Goal: Task Accomplishment & Management: Complete application form

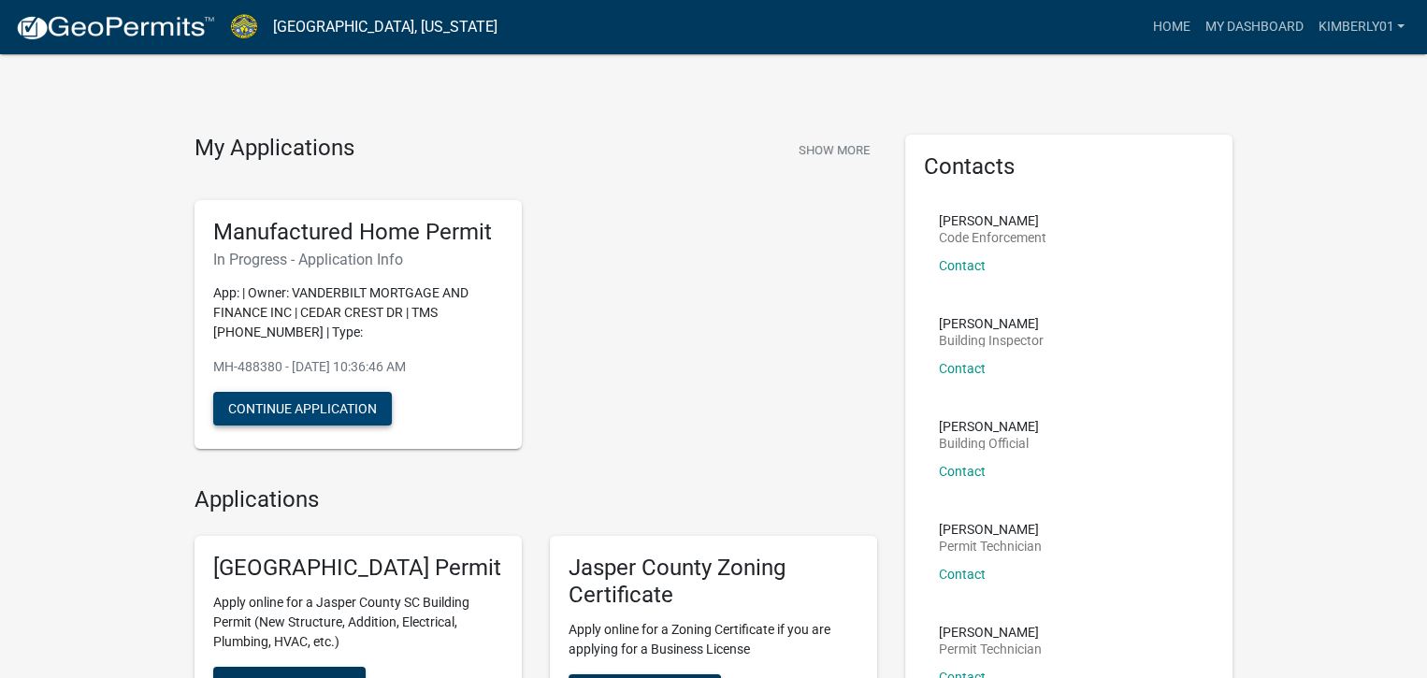
click at [302, 404] on button "Continue Application" at bounding box center [302, 409] width 179 height 34
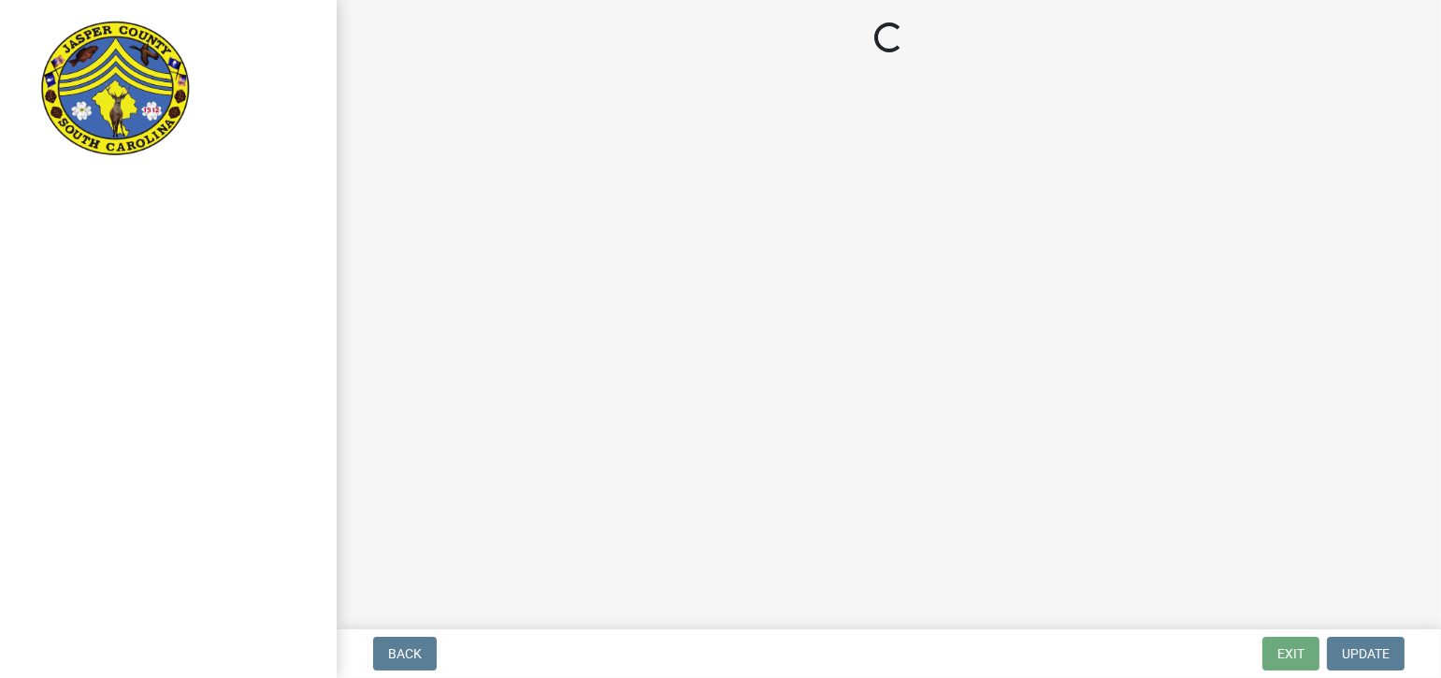
select select "3d2007da-25bb-4e50-9e52-879bc2fe14a7"
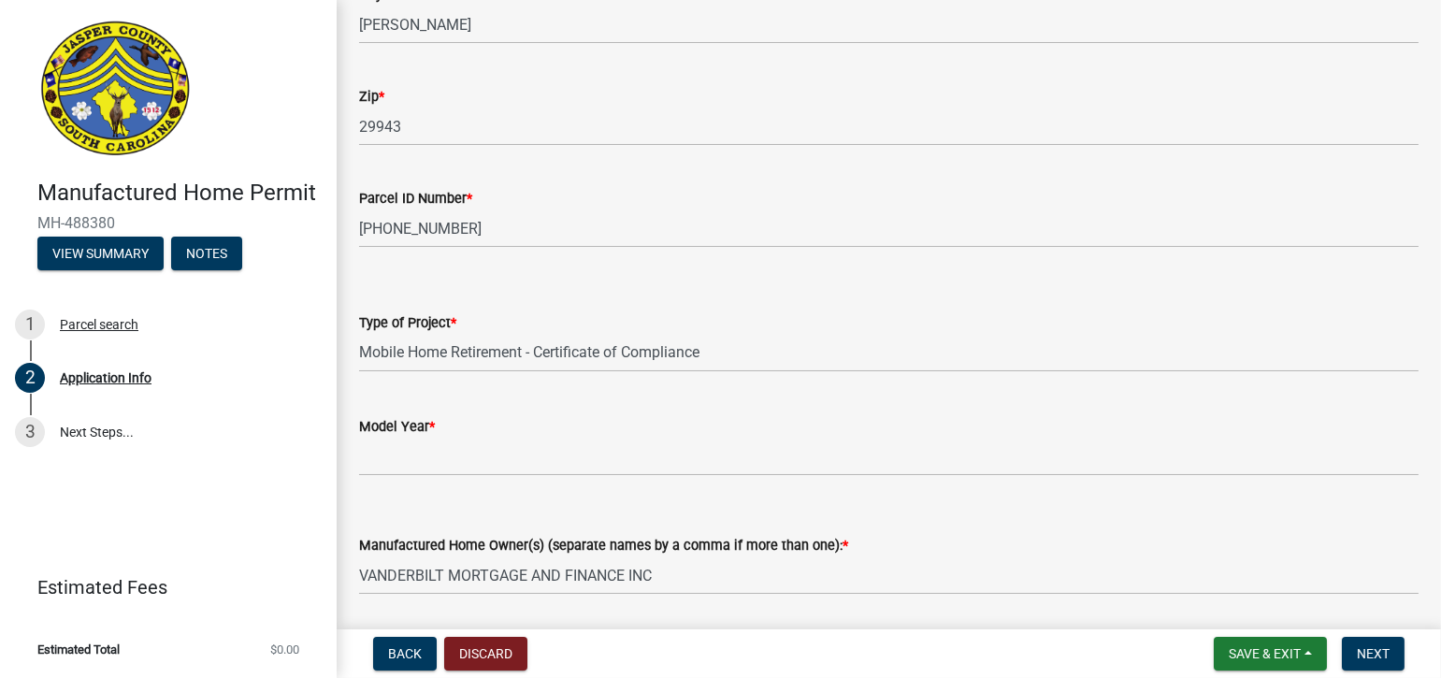
scroll to position [1870, 0]
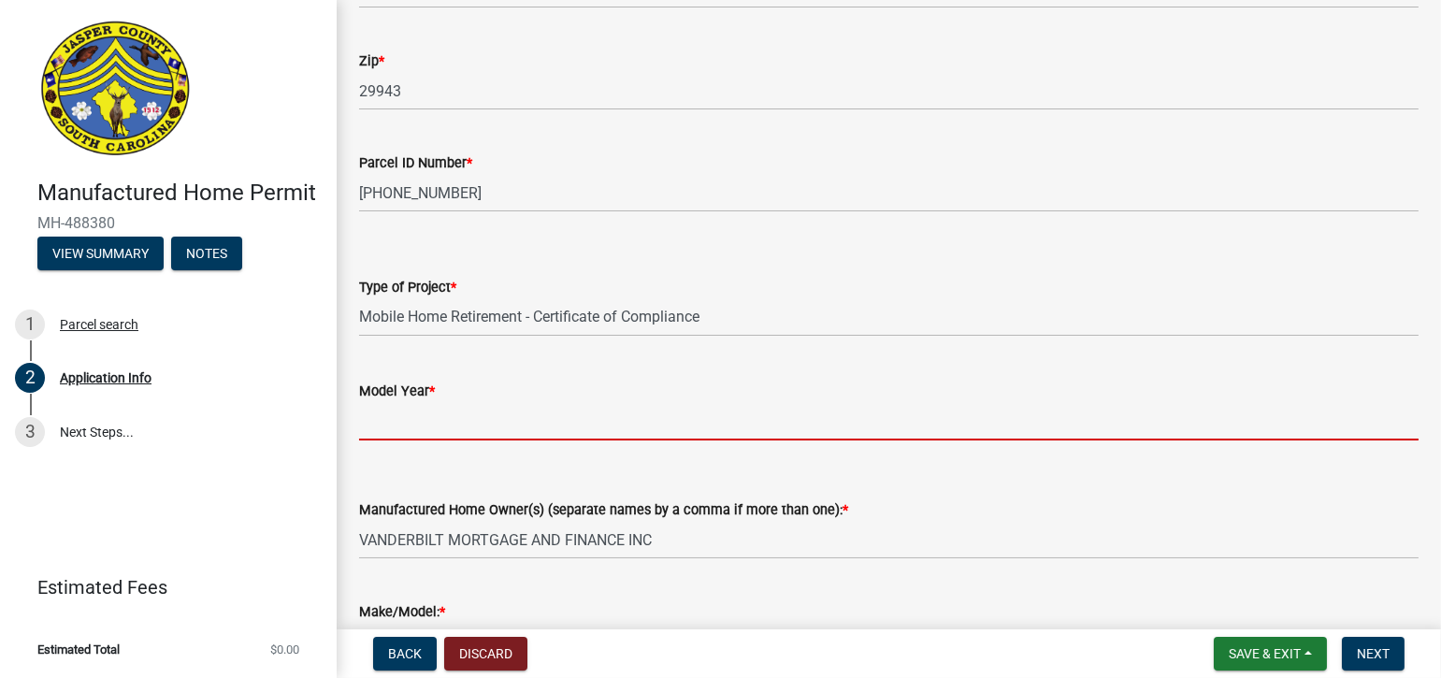
click at [524, 425] on input "text" at bounding box center [888, 421] width 1059 height 38
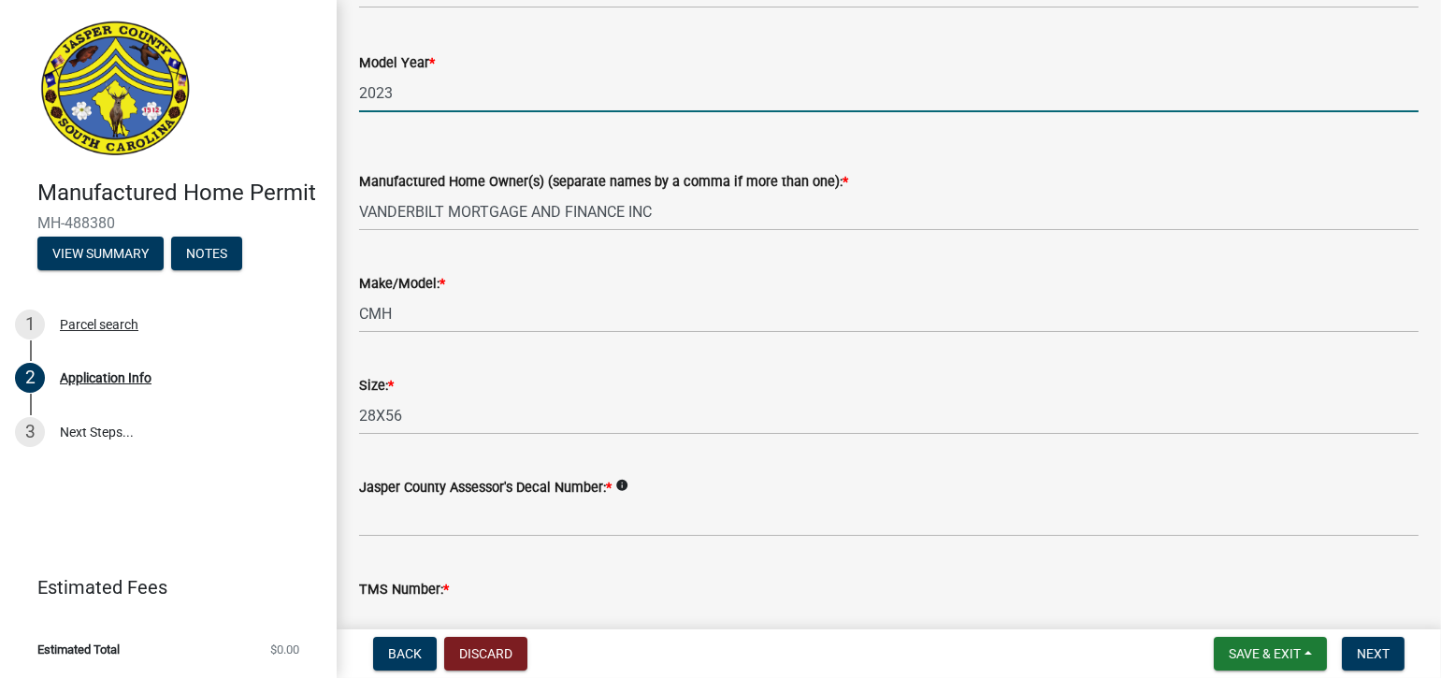
scroll to position [2302, 0]
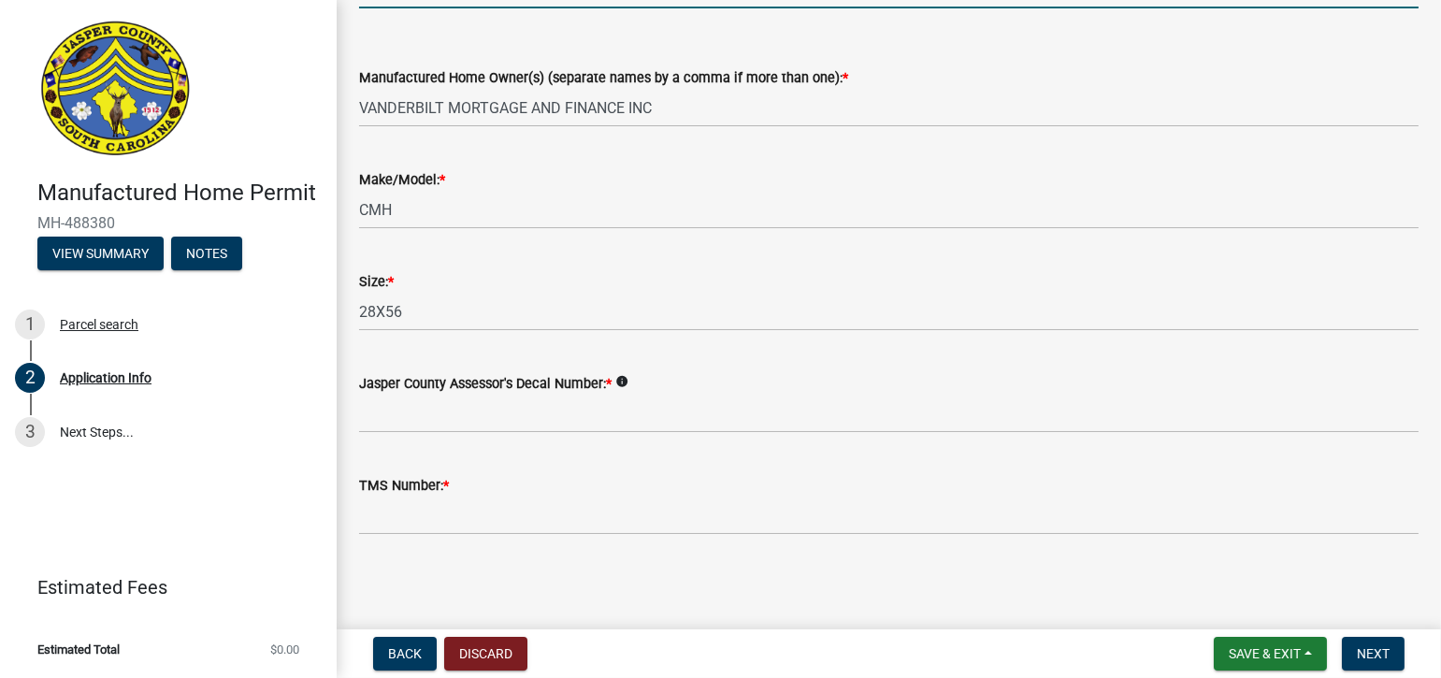
type input "2023"
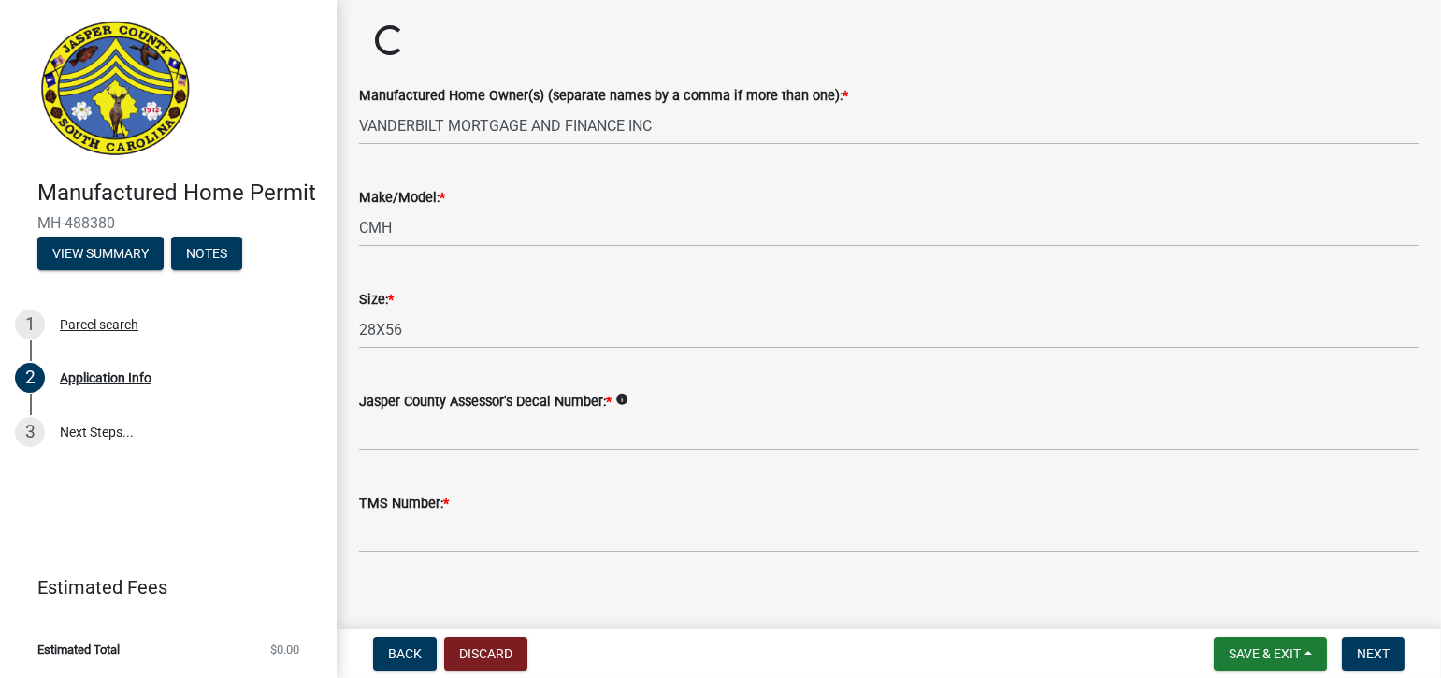
click at [445, 482] on div "TMS Number: *" at bounding box center [888, 509] width 1059 height 87
click at [448, 499] on span "*" at bounding box center [446, 504] width 6 height 16
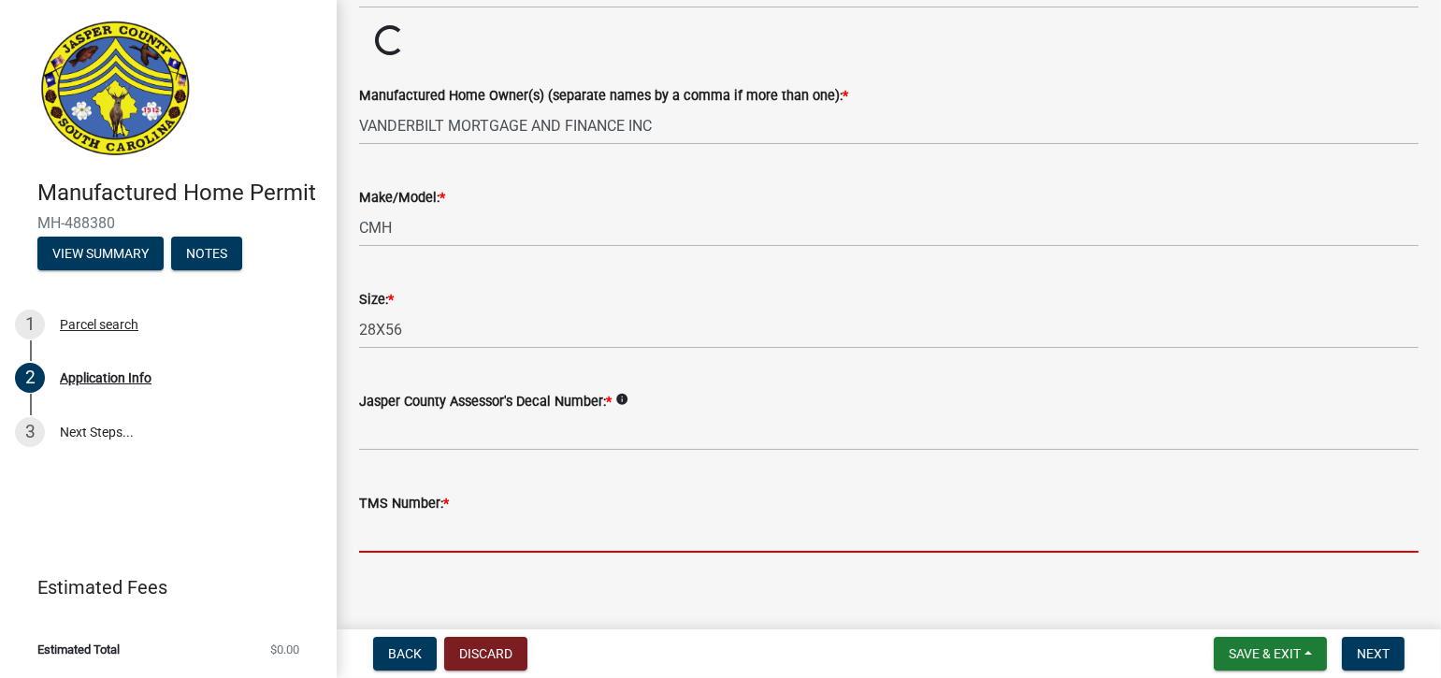
click at [448, 514] on input "TMS Number: *" at bounding box center [888, 533] width 1059 height 38
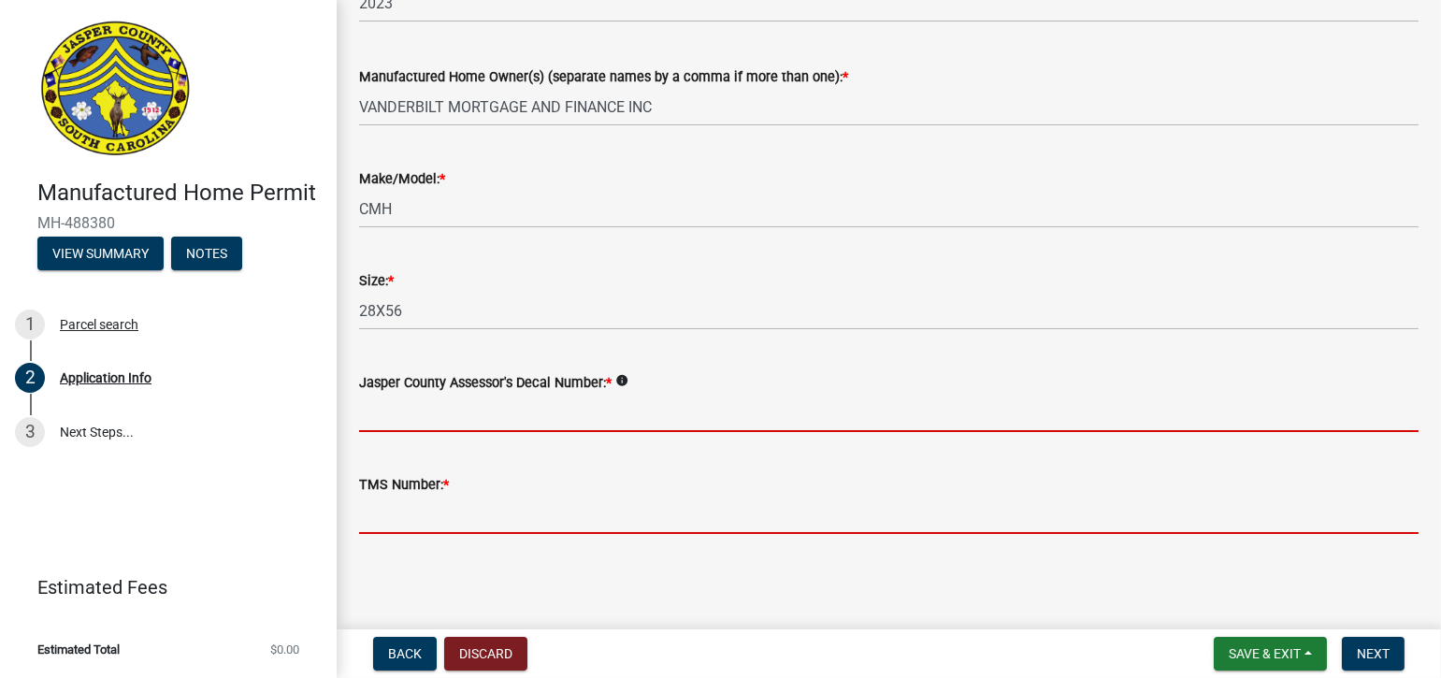
click at [584, 409] on input "Jasper County Assessor's Decal Number: *" at bounding box center [888, 413] width 1059 height 38
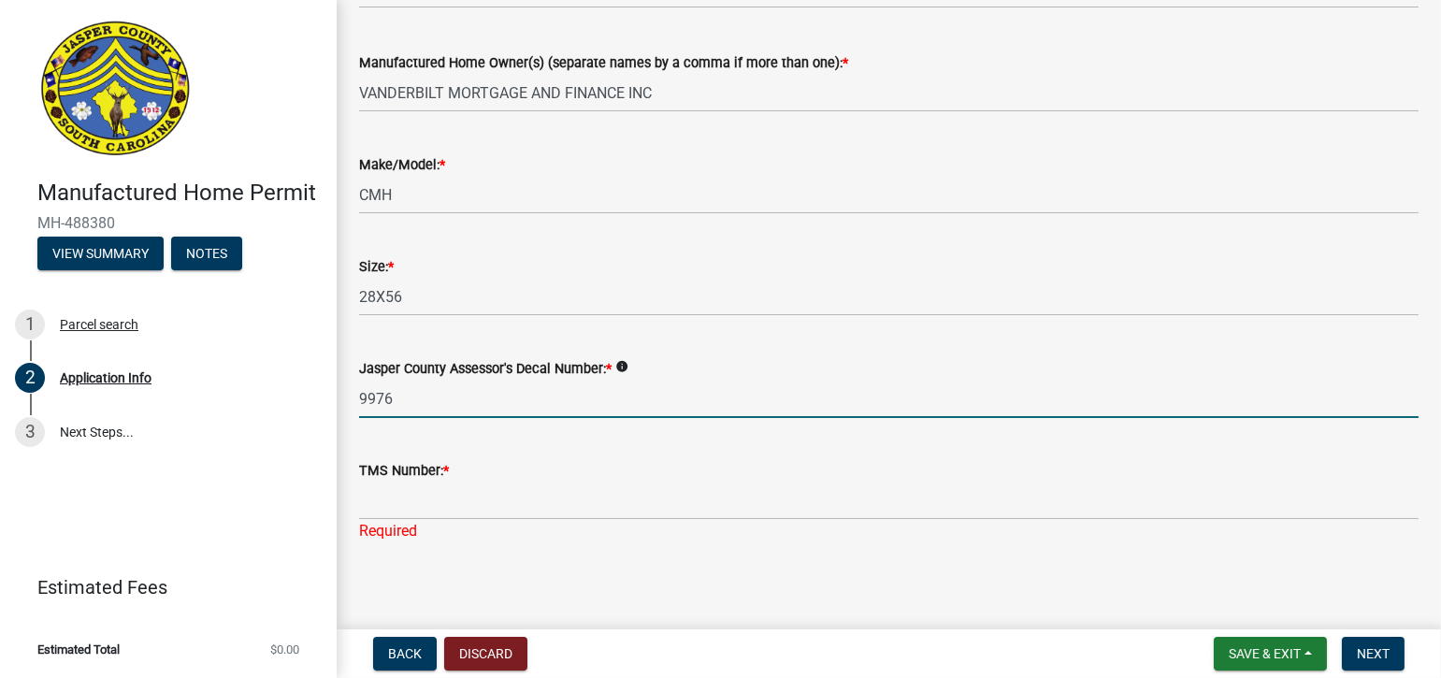
type input "9976"
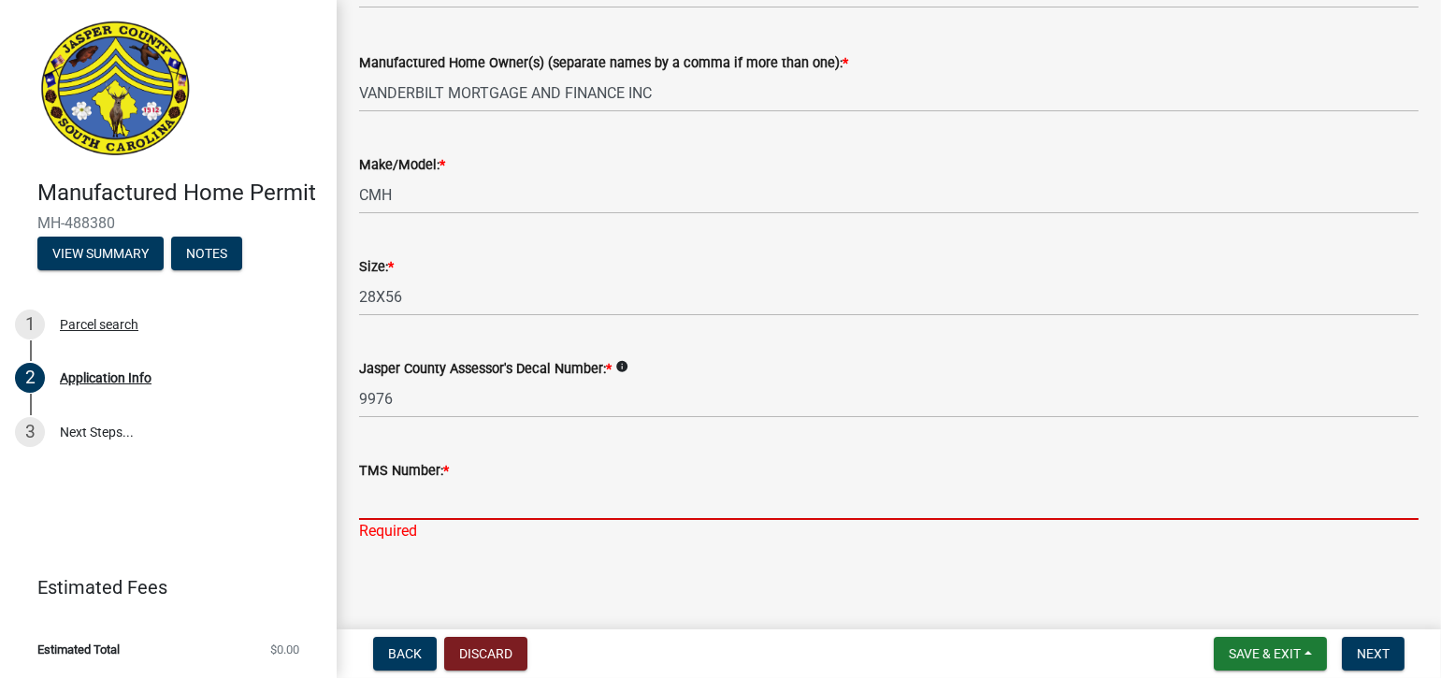
click at [496, 496] on input "TMS Number: *" at bounding box center [888, 501] width 1059 height 38
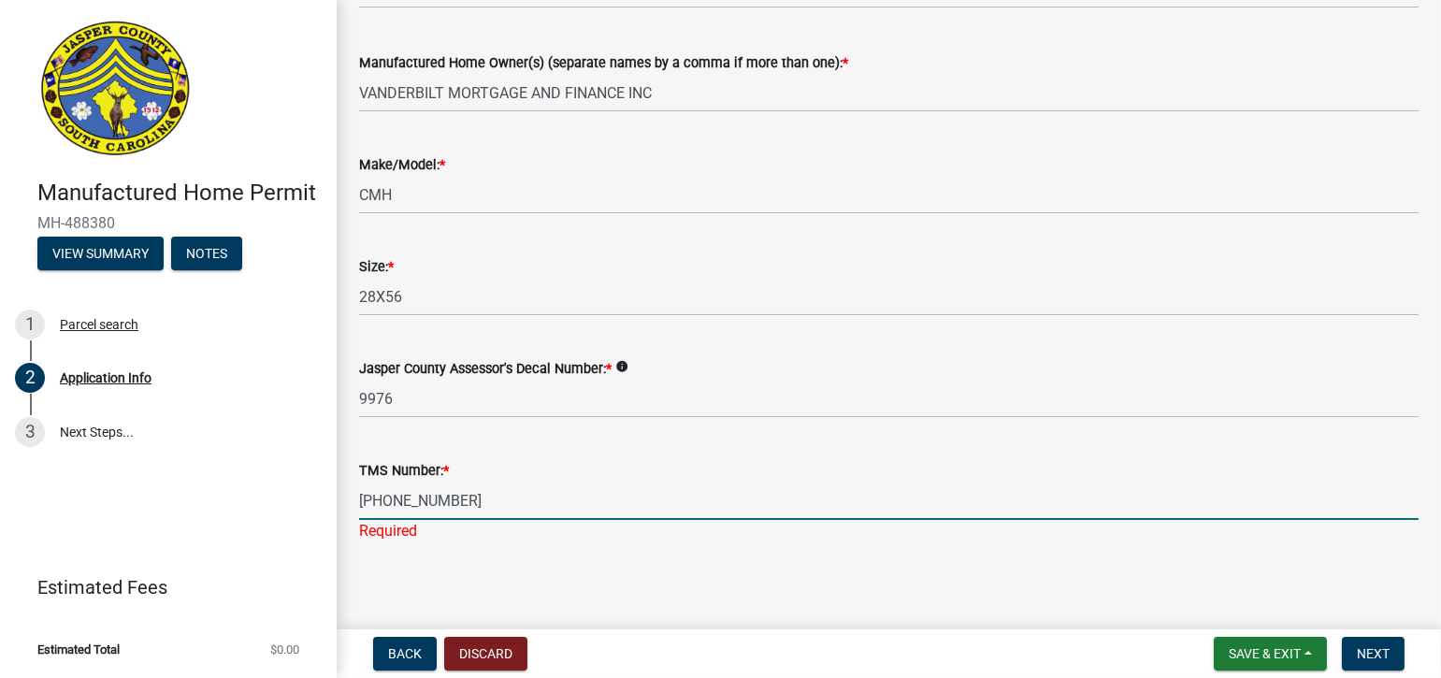
type input "[PHONE_NUMBER]"
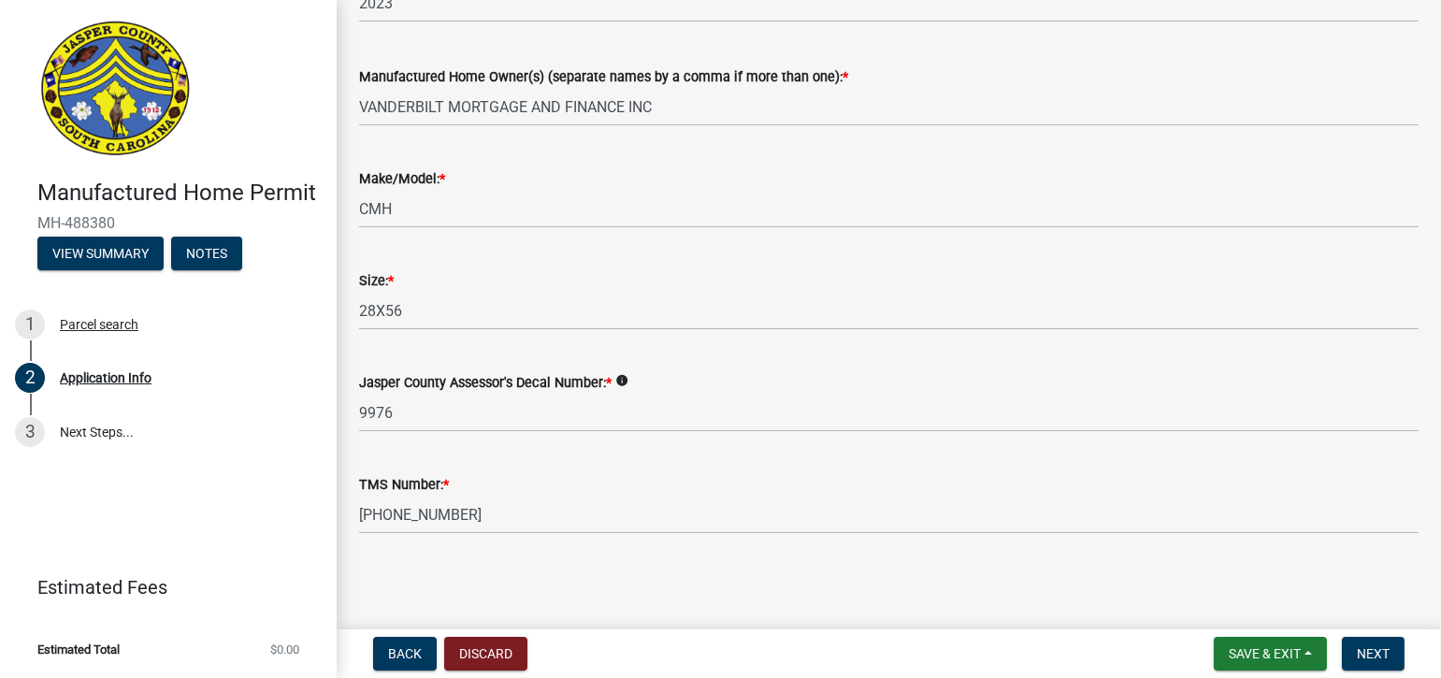
click at [596, 572] on main "Application Info share Share Jasper County Manufactured Home Permit Building de…" at bounding box center [889, 311] width 1104 height 622
click at [1380, 655] on span "Next" at bounding box center [1373, 653] width 33 height 15
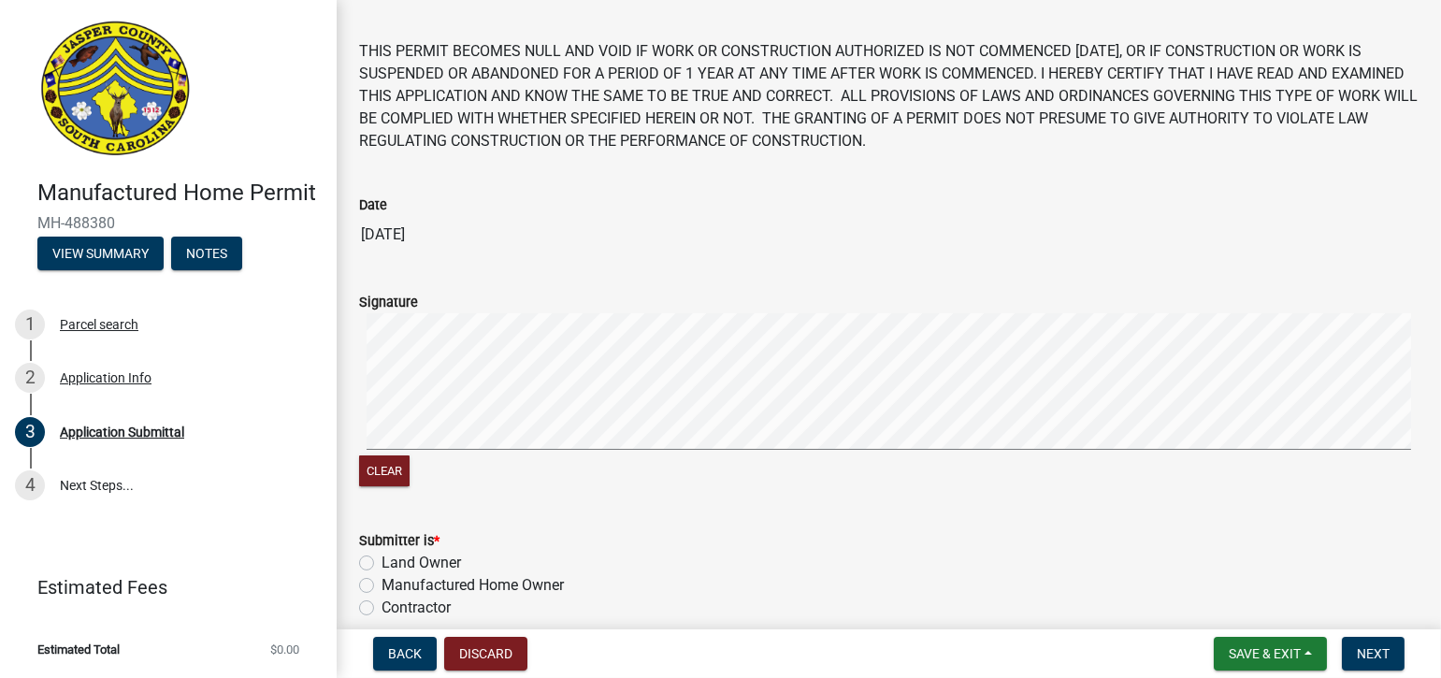
scroll to position [94, 0]
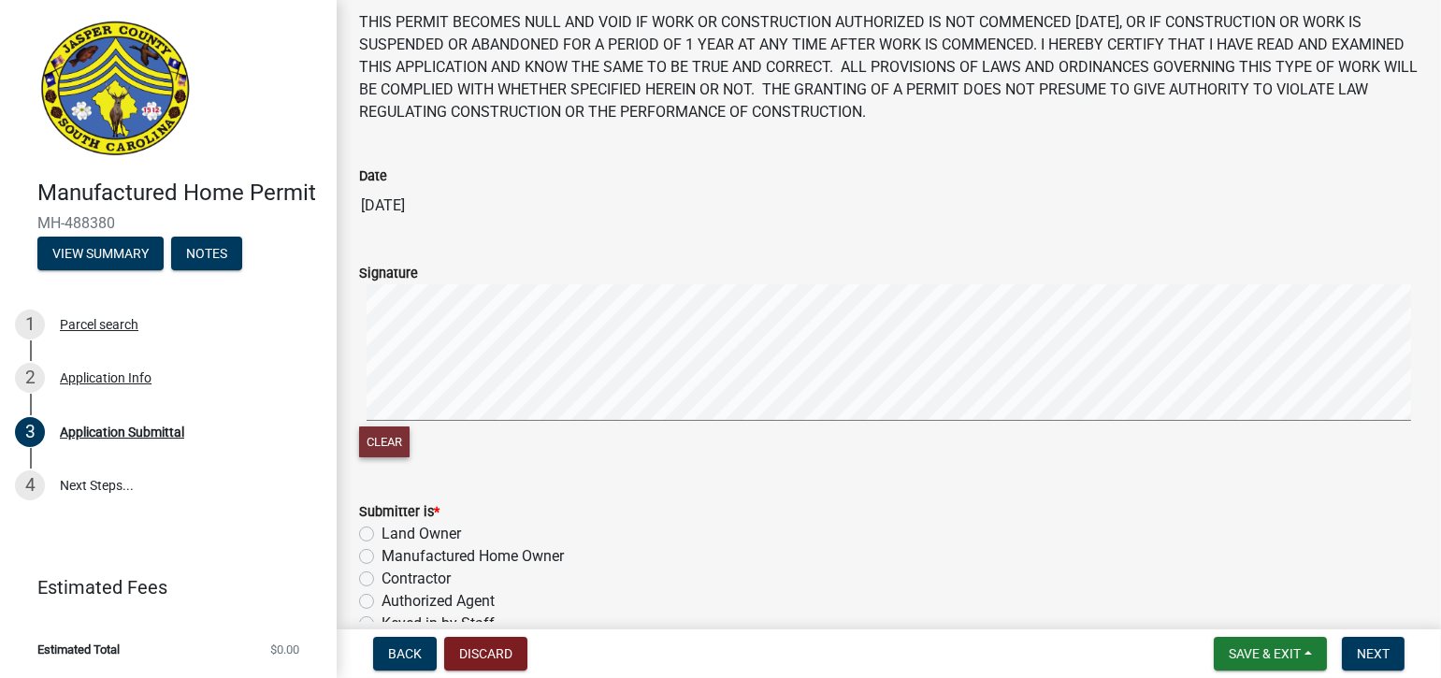
click at [385, 440] on button "Clear" at bounding box center [384, 441] width 50 height 31
click at [392, 436] on button "Clear" at bounding box center [384, 441] width 50 height 31
click at [394, 435] on button "Clear" at bounding box center [384, 441] width 50 height 31
click at [386, 441] on button "Clear" at bounding box center [384, 441] width 50 height 31
click at [390, 439] on button "Clear" at bounding box center [384, 441] width 50 height 31
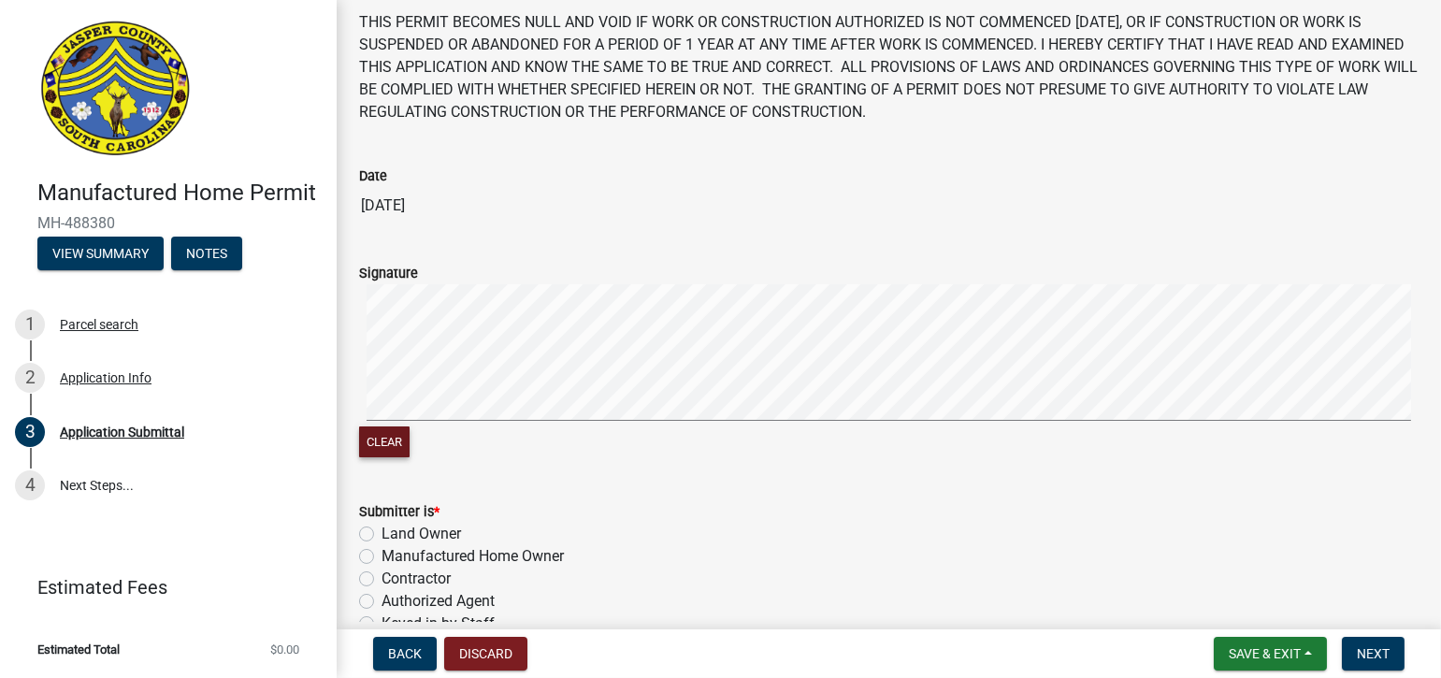
click at [377, 426] on div "Clear" at bounding box center [888, 372] width 1059 height 177
click at [379, 435] on button "Clear" at bounding box center [384, 441] width 50 height 31
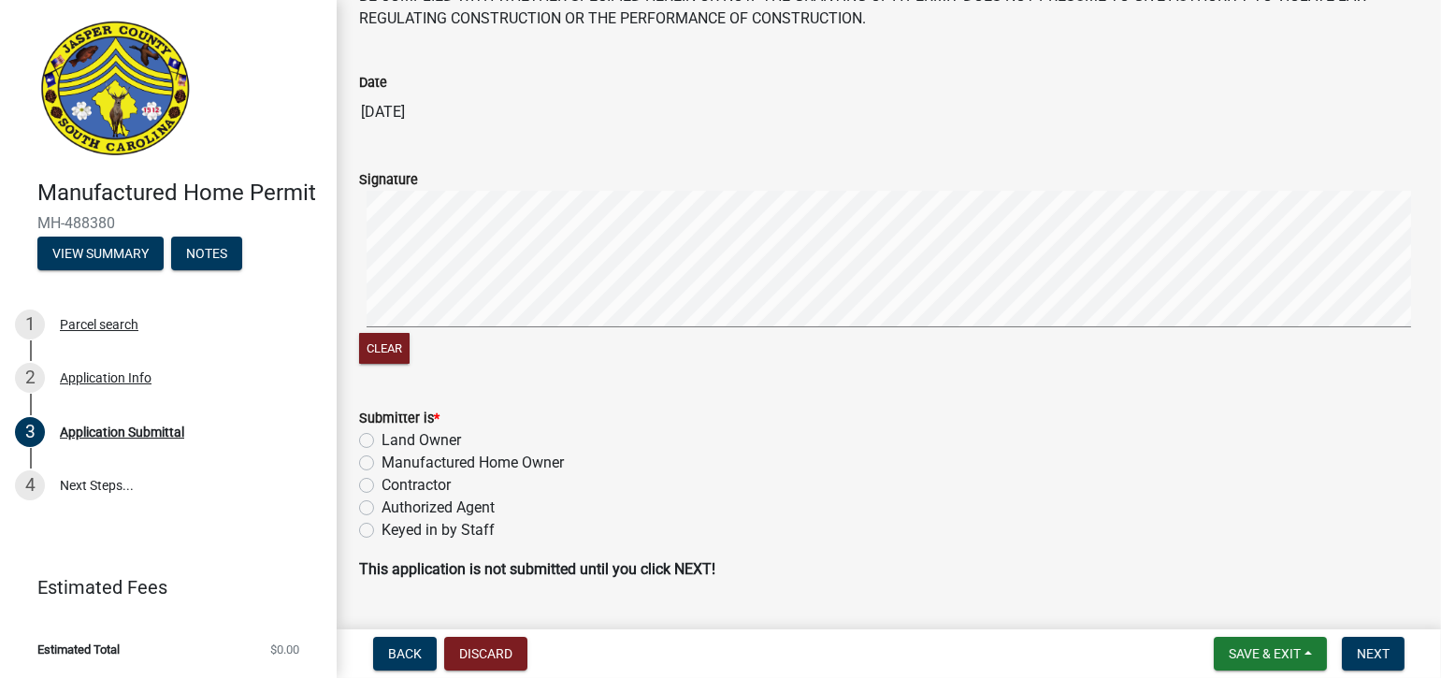
click at [381, 440] on label "Land Owner" at bounding box center [420, 440] width 79 height 22
click at [381, 440] on input "Land Owner" at bounding box center [387, 435] width 12 height 12
radio input "true"
click at [381, 464] on label "Manufactured Home Owner" at bounding box center [472, 463] width 182 height 22
click at [381, 464] on input "Manufactured Home Owner" at bounding box center [387, 458] width 12 height 12
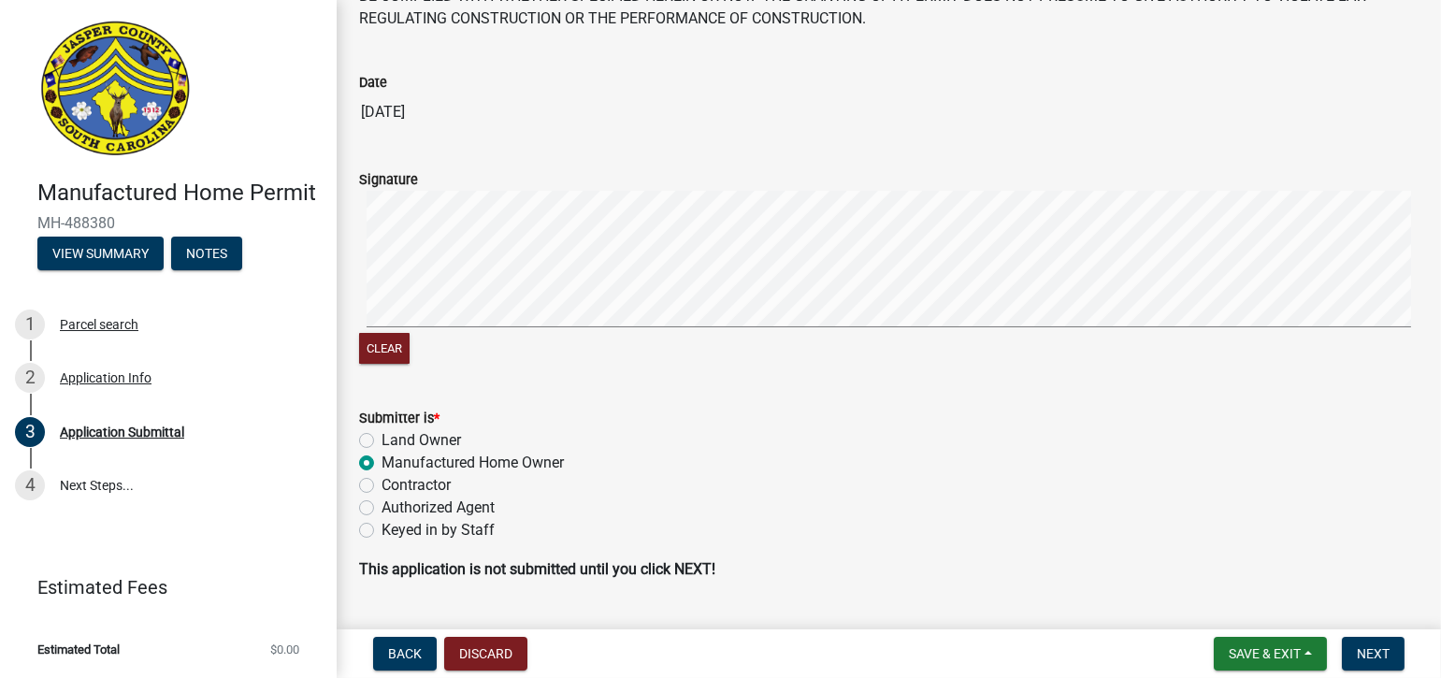
radio input "true"
click at [381, 441] on label "Land Owner" at bounding box center [420, 440] width 79 height 22
click at [381, 441] on input "Land Owner" at bounding box center [387, 435] width 12 height 12
radio input "true"
click at [381, 532] on label "Keyed in by Staff" at bounding box center [437, 530] width 113 height 22
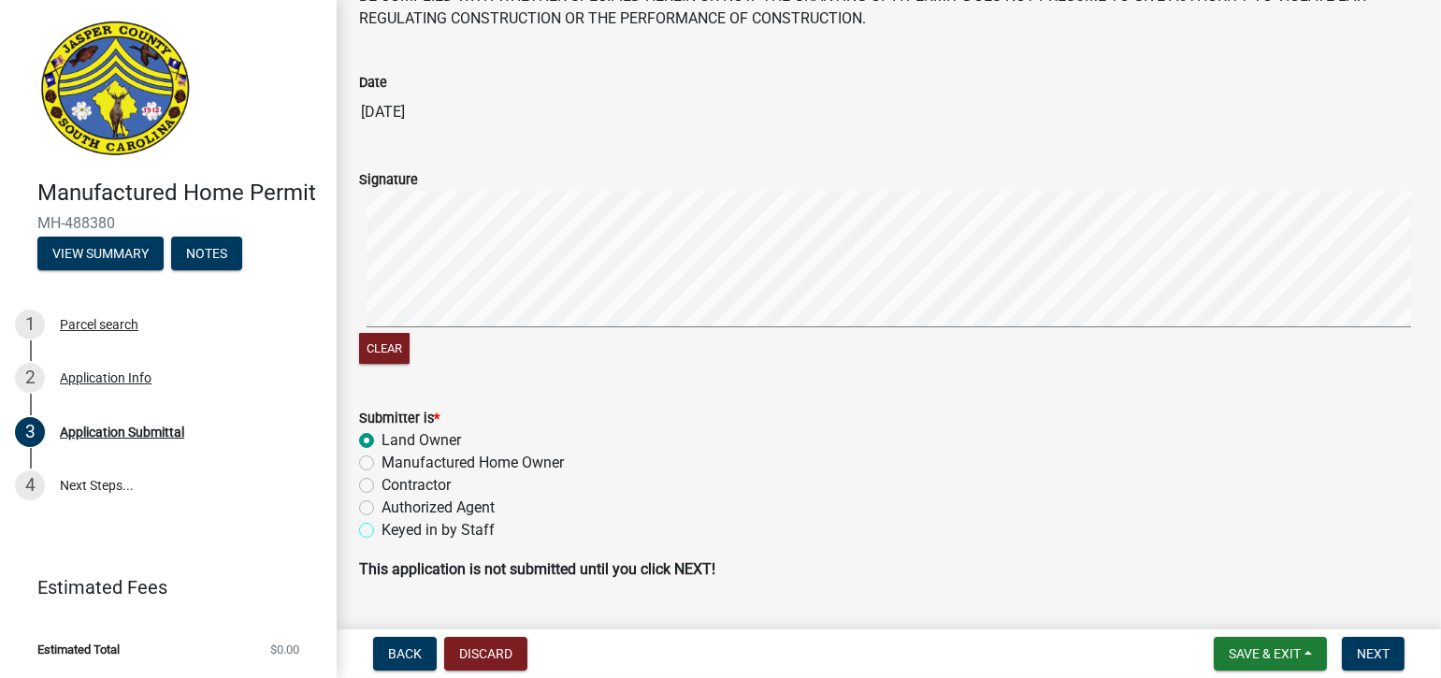
click at [381, 531] on input "Keyed in by Staff" at bounding box center [387, 525] width 12 height 12
radio input "true"
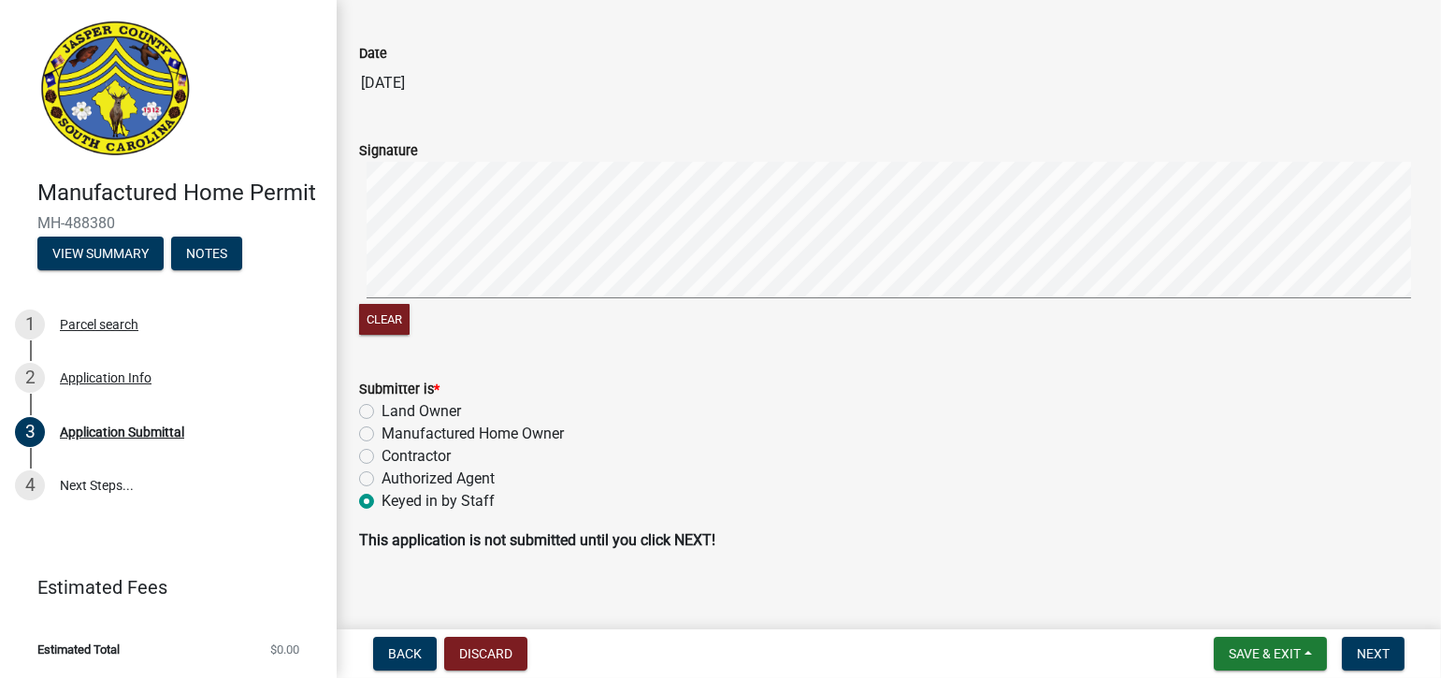
scroll to position [233, 0]
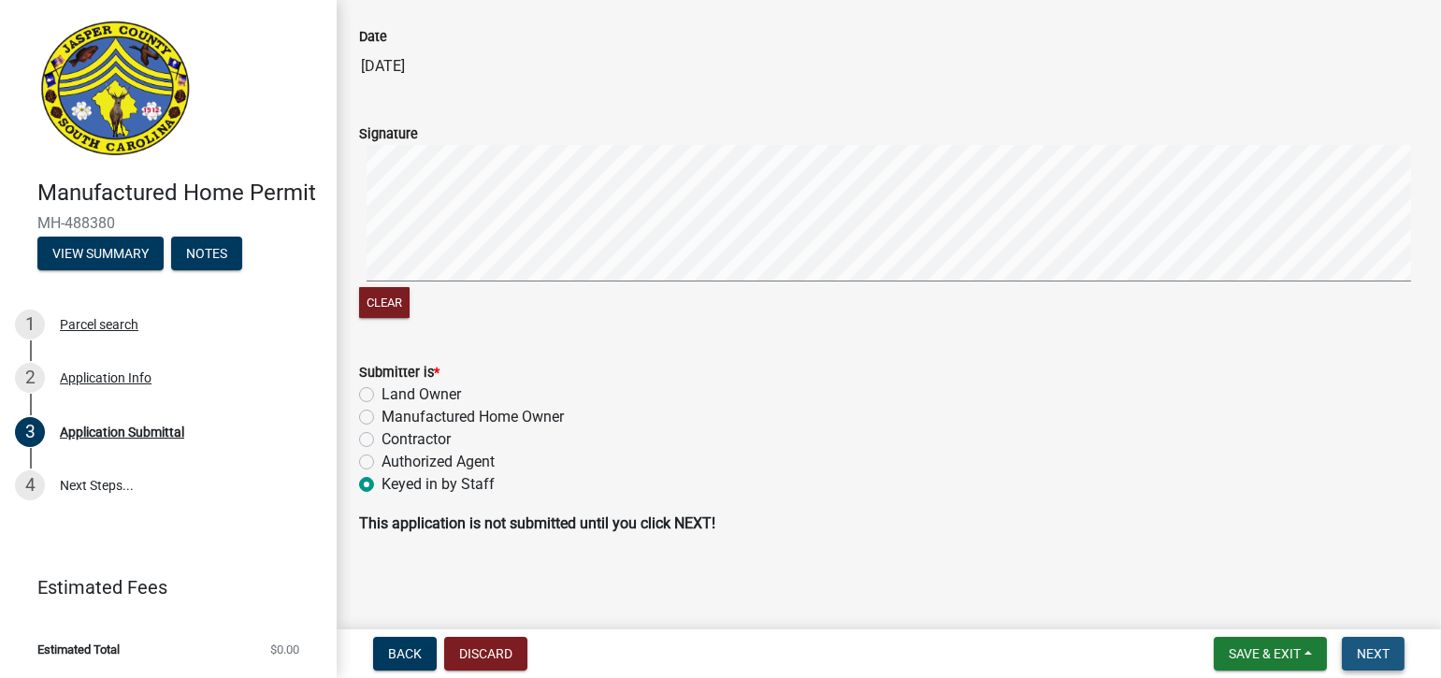
click at [1367, 652] on span "Next" at bounding box center [1373, 653] width 33 height 15
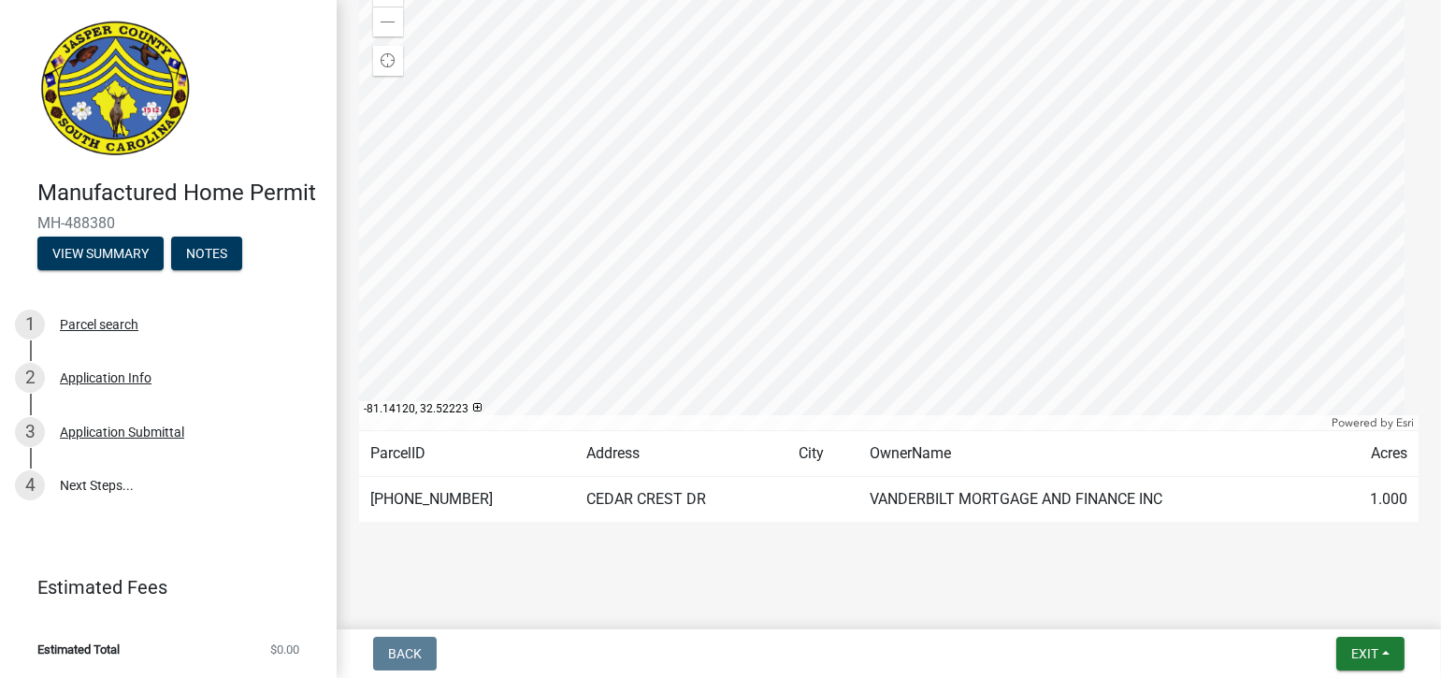
scroll to position [270, 0]
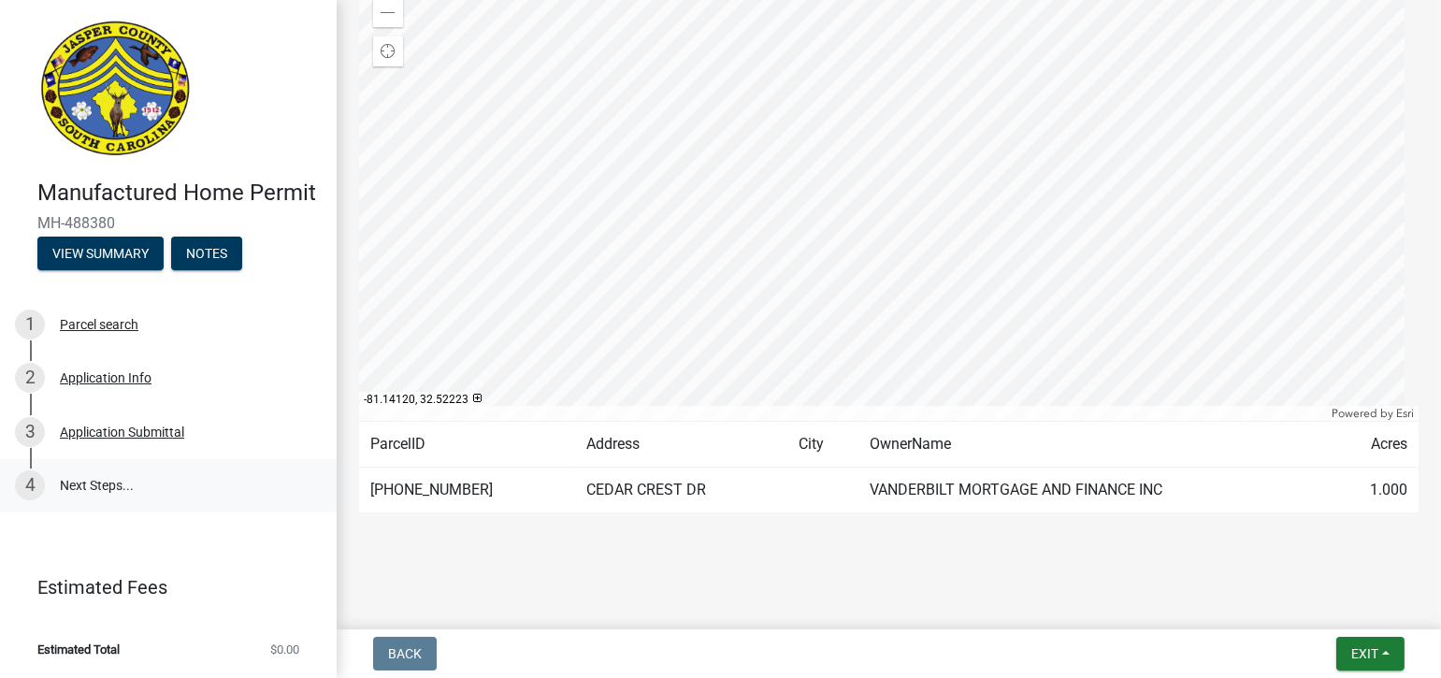
click at [104, 491] on link "4 Next Steps..." at bounding box center [168, 486] width 337 height 54
click at [137, 258] on button "View Summary" at bounding box center [100, 254] width 126 height 34
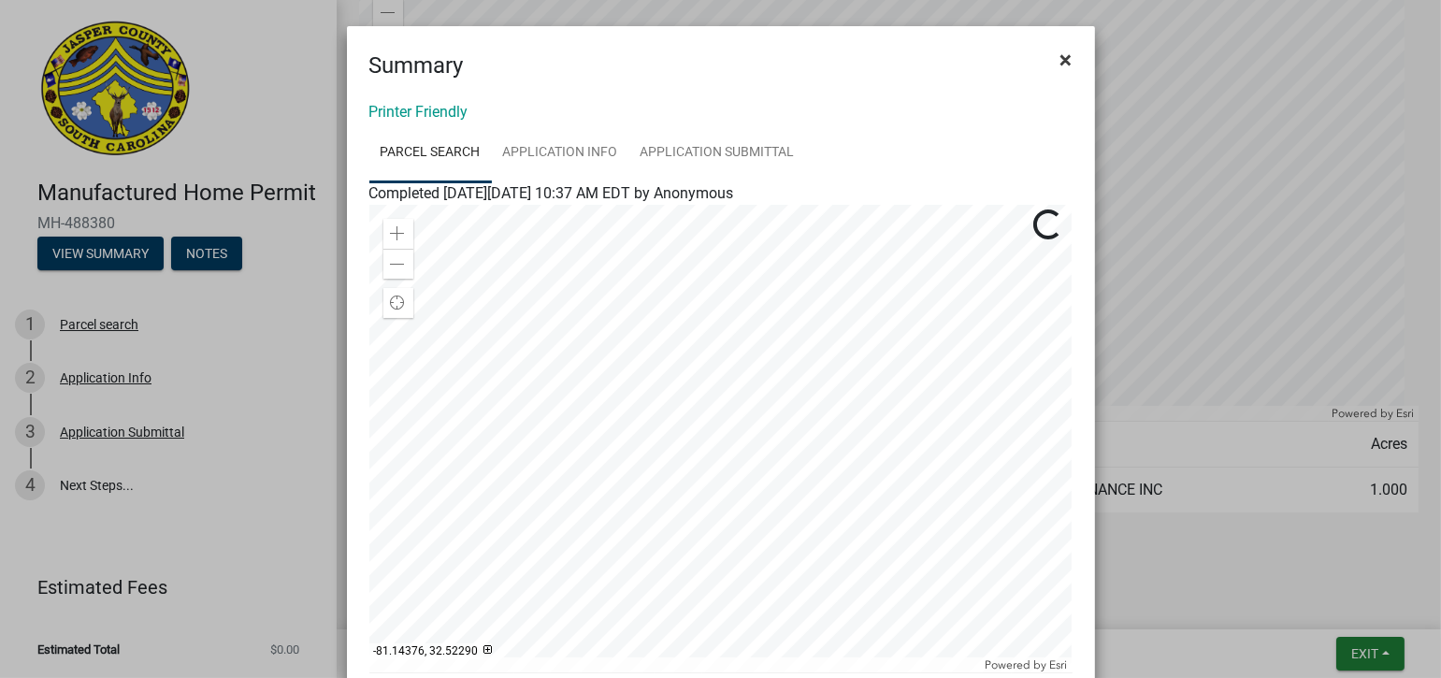
click at [1060, 57] on span "×" at bounding box center [1066, 60] width 12 height 26
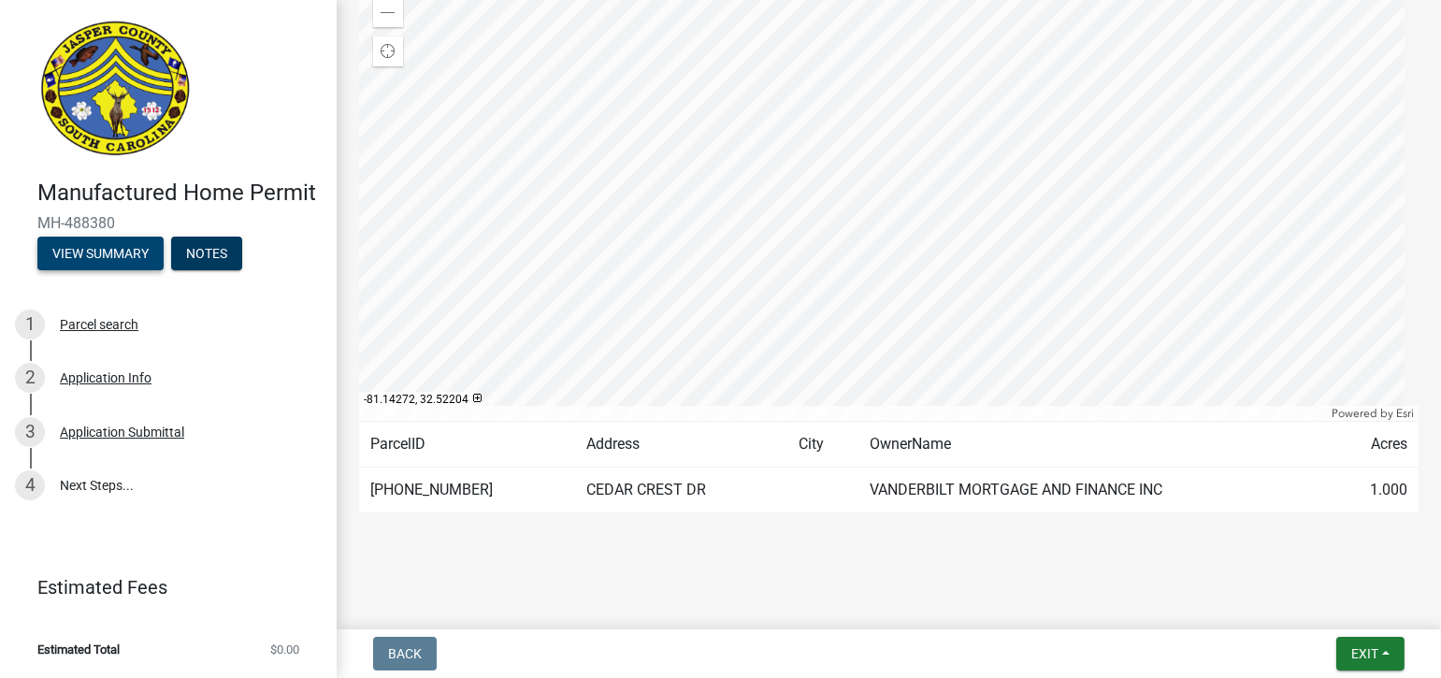
scroll to position [0, 0]
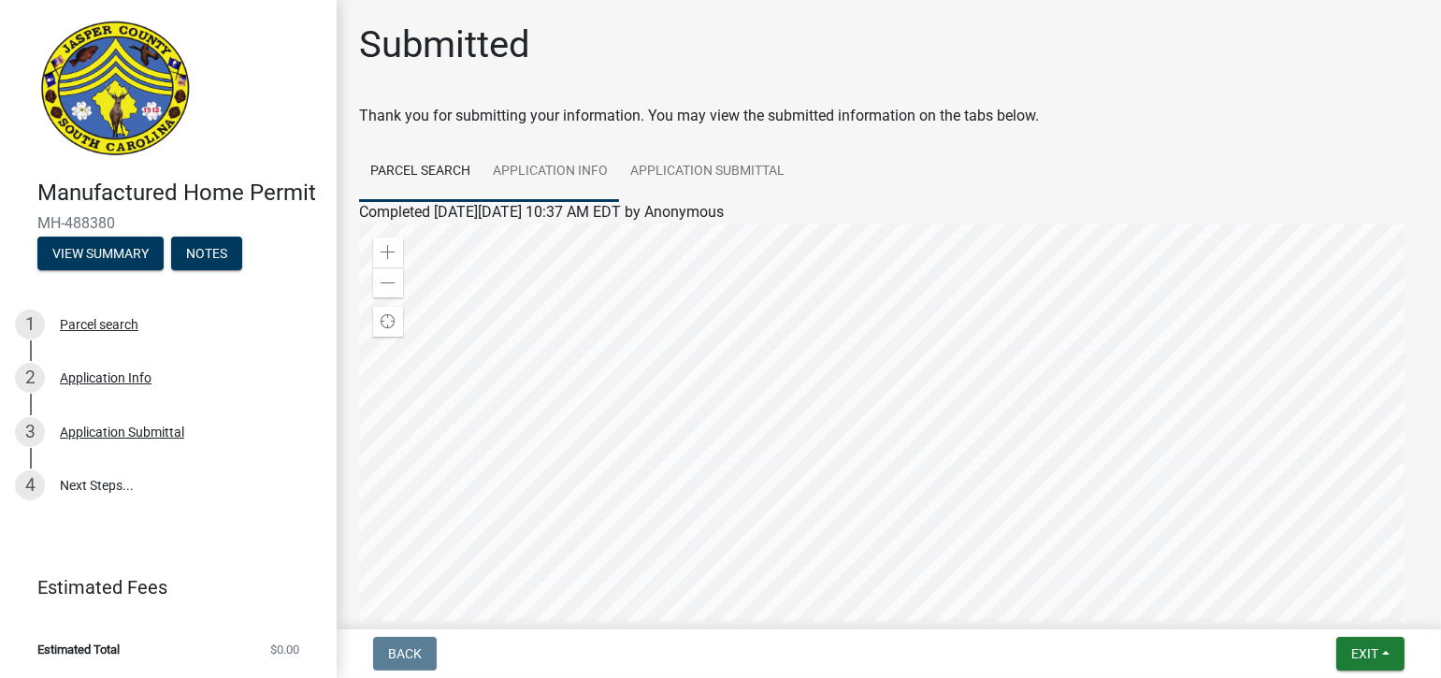
click at [565, 165] on link "Application Info" at bounding box center [550, 172] width 137 height 60
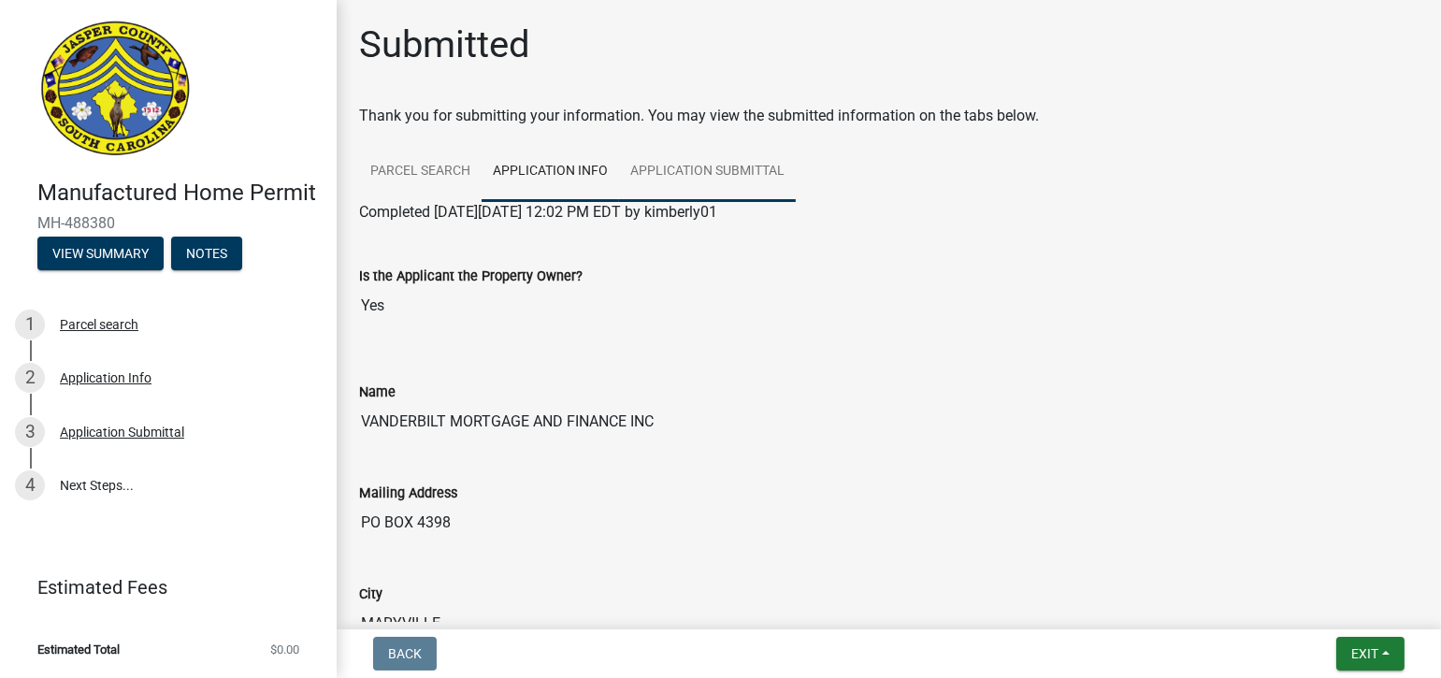
click at [691, 178] on link "Application Submittal" at bounding box center [707, 172] width 177 height 60
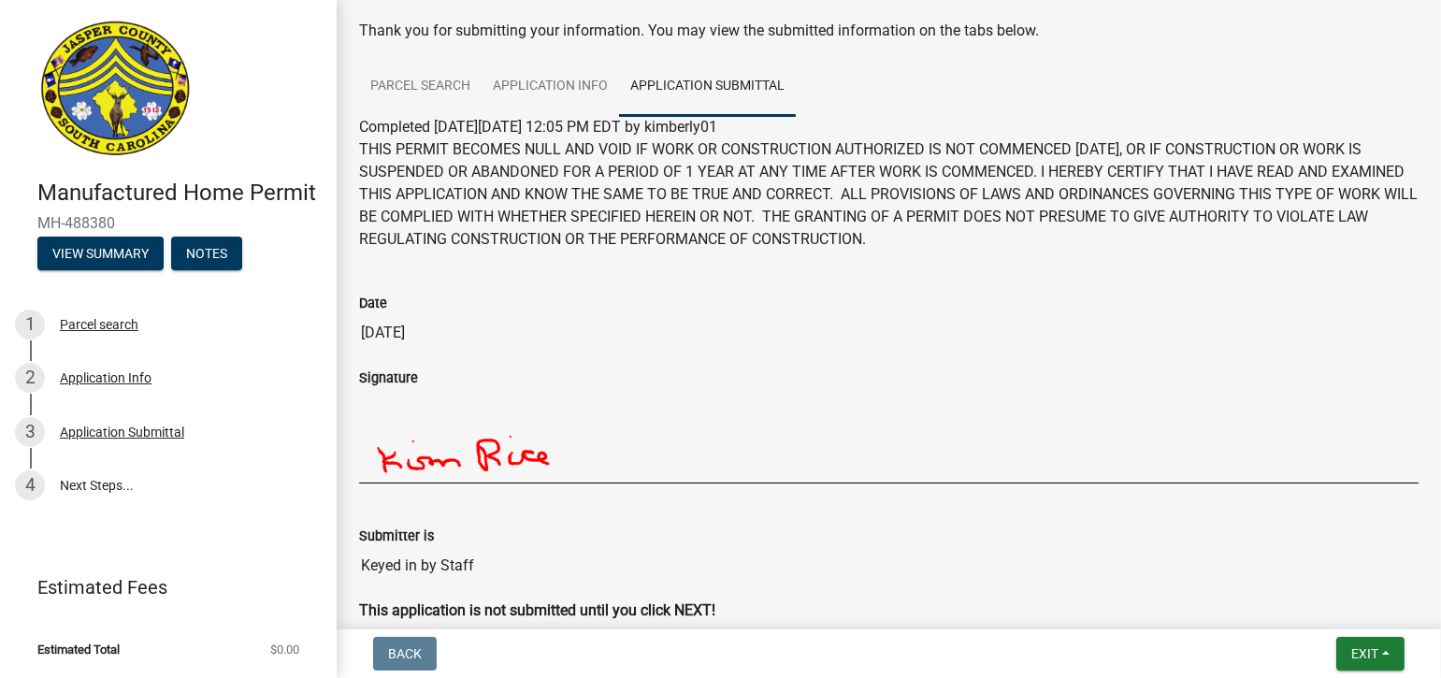
scroll to position [194, 0]
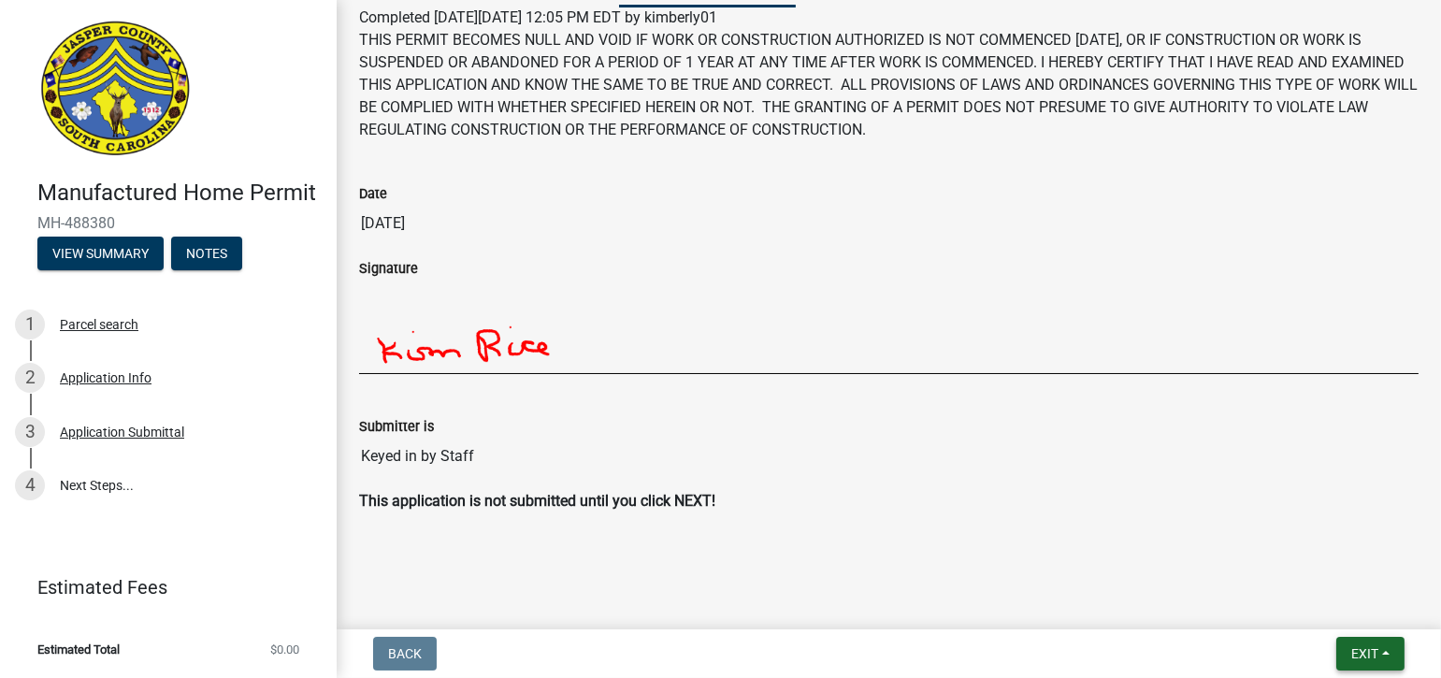
click at [1384, 652] on button "Exit" at bounding box center [1370, 654] width 68 height 34
click at [1374, 655] on span "Exit" at bounding box center [1364, 653] width 27 height 15
click at [1356, 657] on span "Exit" at bounding box center [1364, 653] width 27 height 15
click at [1307, 608] on button "Save & Exit" at bounding box center [1329, 605] width 150 height 45
